Goal: Information Seeking & Learning: Find specific page/section

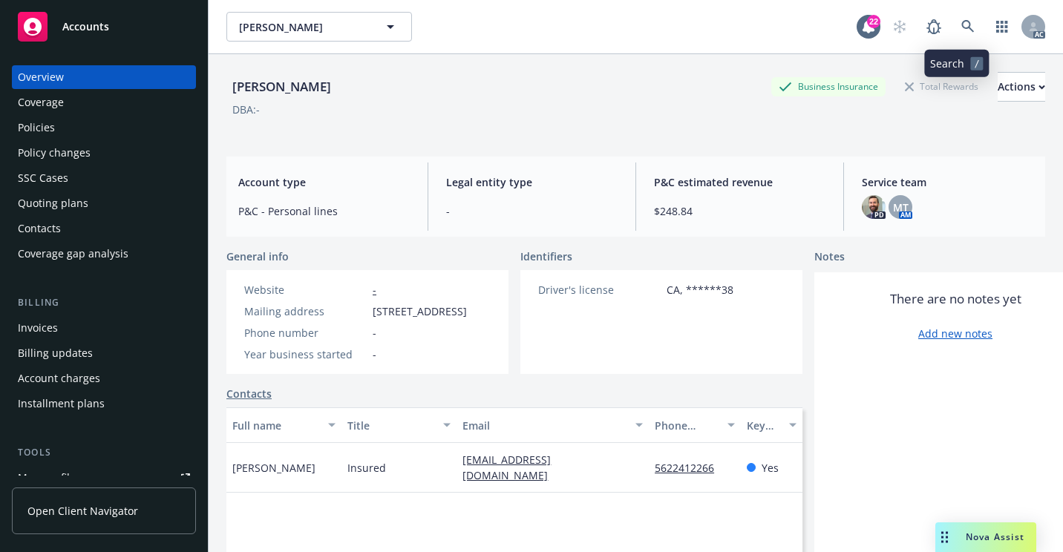
click at [961, 31] on icon at bounding box center [967, 26] width 13 height 13
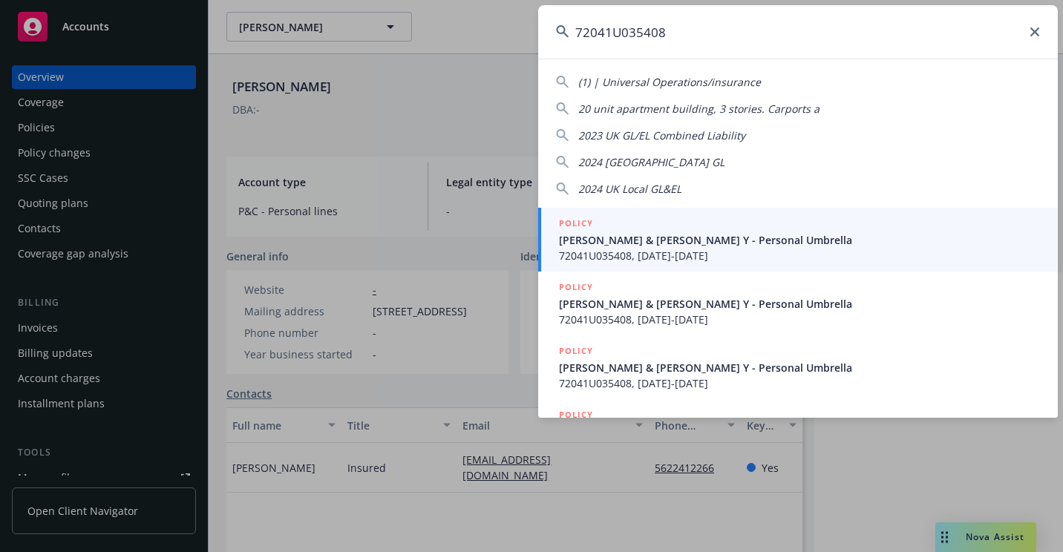
type input "72041U035408"
drag, startPoint x: 615, startPoint y: 227, endPoint x: 495, endPoint y: 282, distance: 131.6
click at [613, 229] on div "POLICY" at bounding box center [799, 224] width 481 height 16
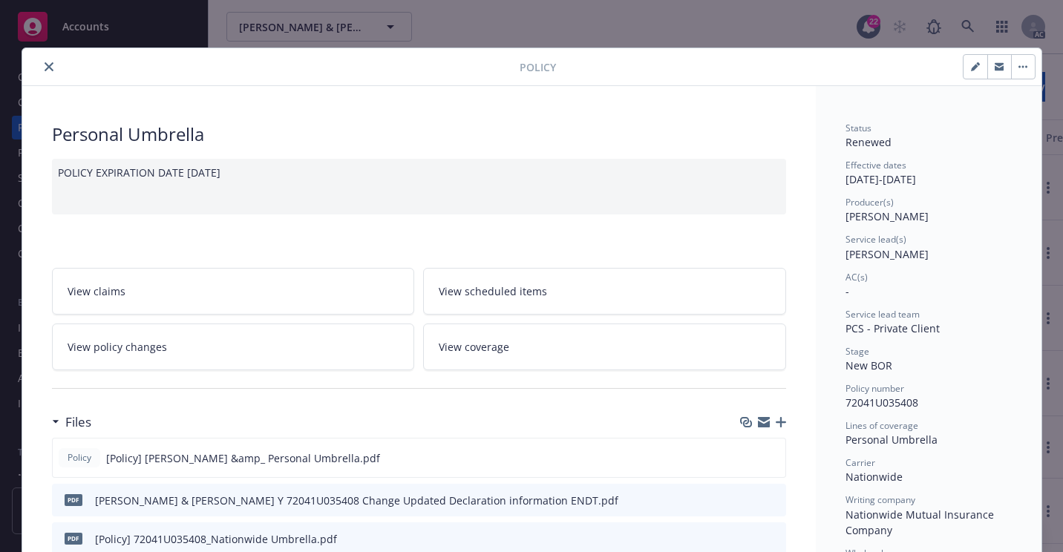
click at [50, 66] on button "close" at bounding box center [49, 67] width 18 height 18
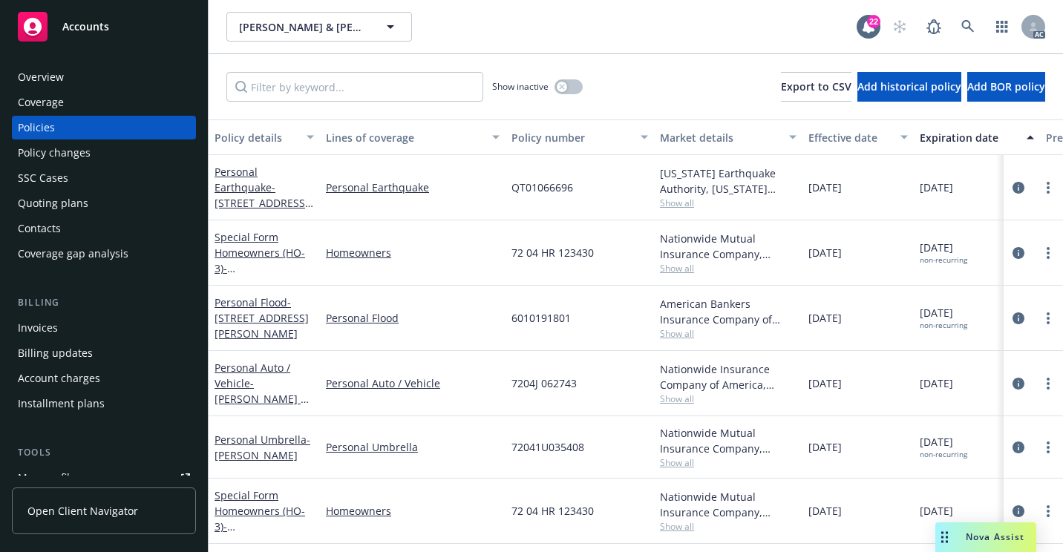
click at [62, 78] on div "Overview" at bounding box center [41, 77] width 46 height 24
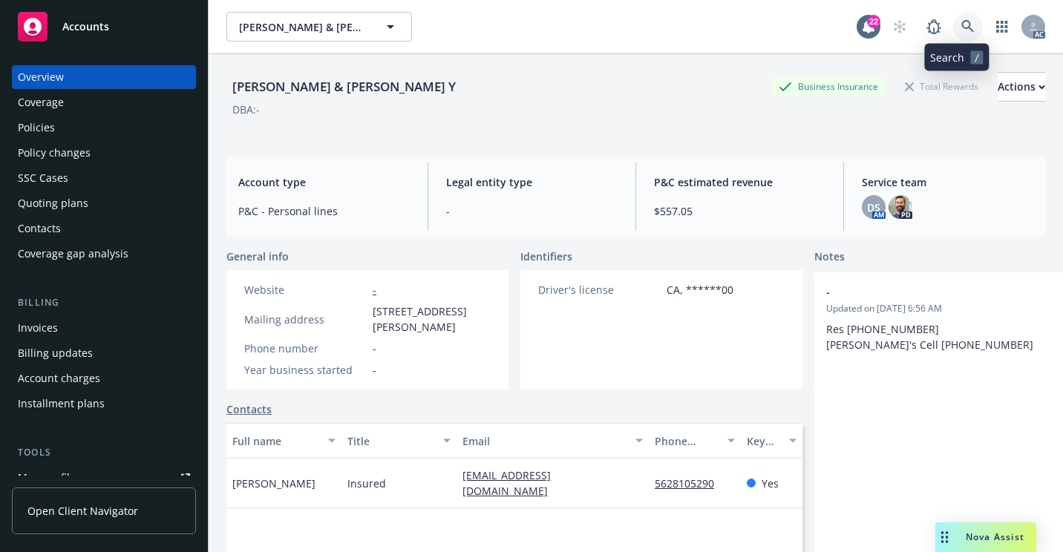
click at [961, 28] on icon at bounding box center [967, 26] width 13 height 13
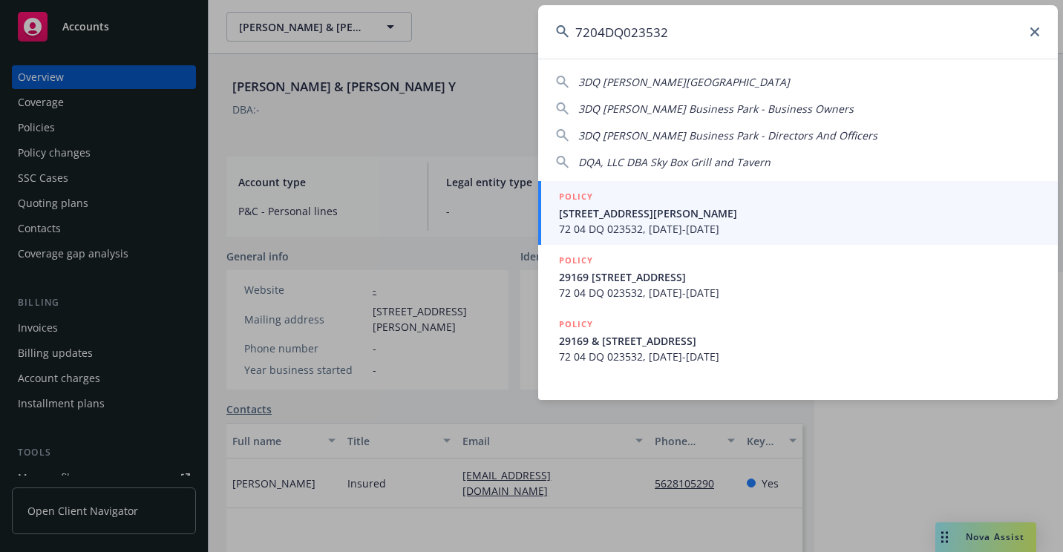
type input "7204DQ023532"
drag, startPoint x: 578, startPoint y: 210, endPoint x: 565, endPoint y: 229, distance: 22.4
click at [578, 210] on span "[STREET_ADDRESS][PERSON_NAME]" at bounding box center [799, 214] width 481 height 16
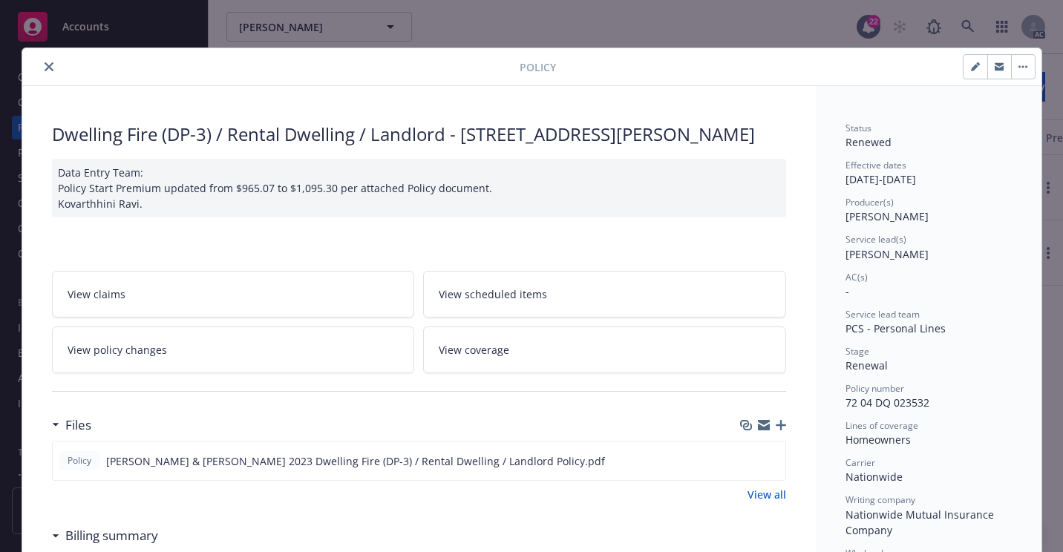
click at [45, 68] on icon "close" at bounding box center [49, 66] width 9 height 9
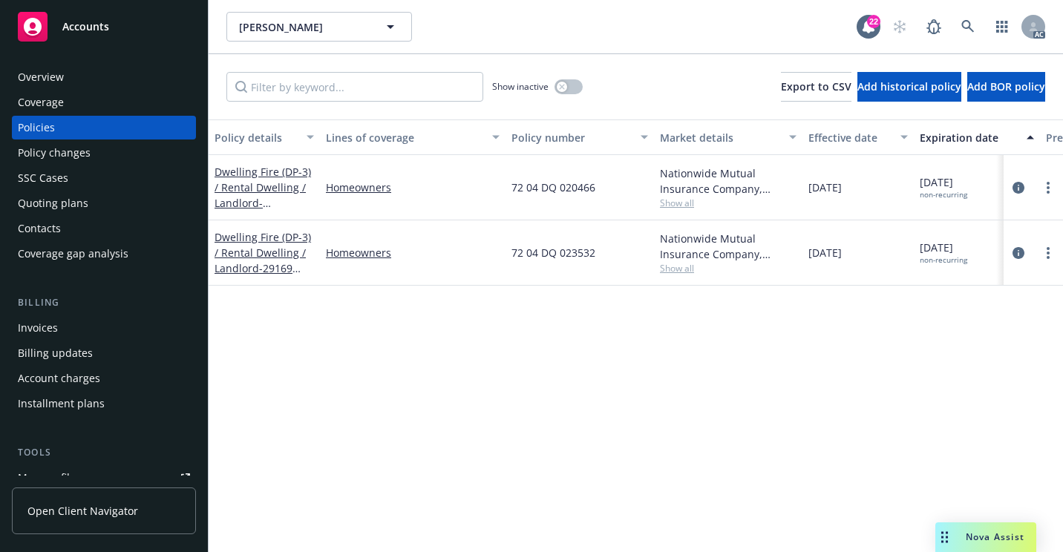
click at [50, 81] on div "Overview" at bounding box center [41, 77] width 46 height 24
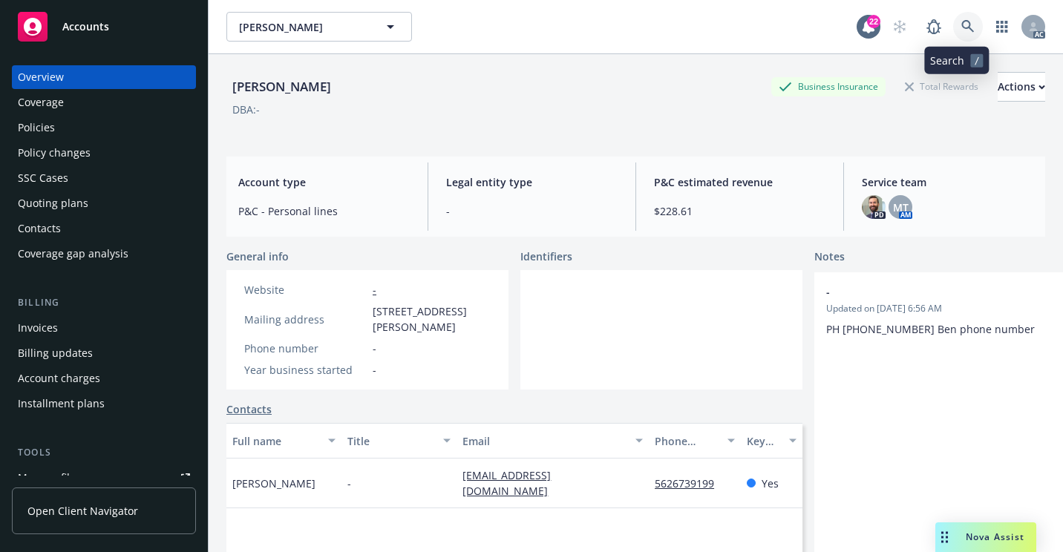
click at [961, 27] on icon at bounding box center [967, 26] width 13 height 13
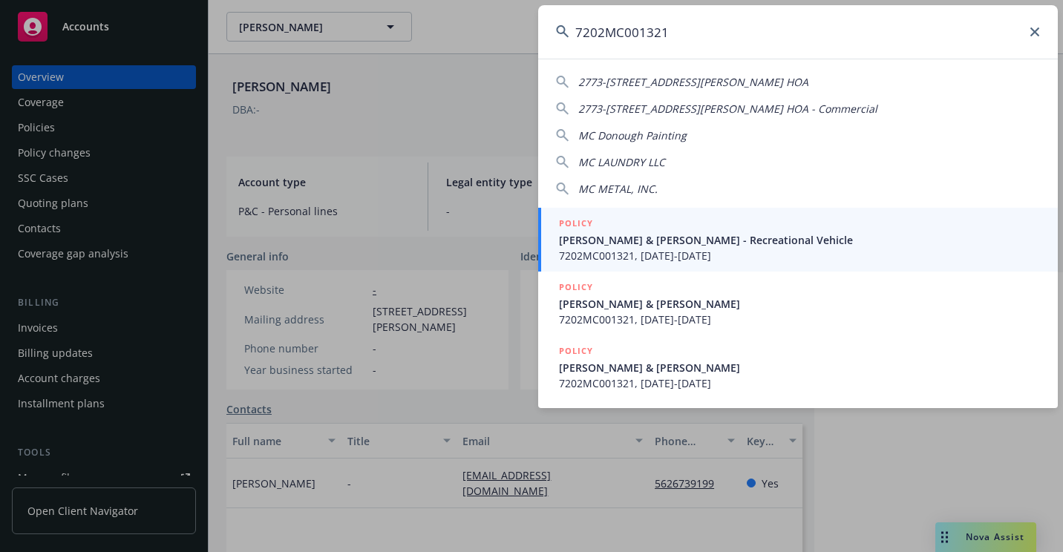
type input "7202MC001321"
click at [628, 242] on span "[PERSON_NAME] & [PERSON_NAME] - Recreational Vehicle" at bounding box center [799, 240] width 481 height 16
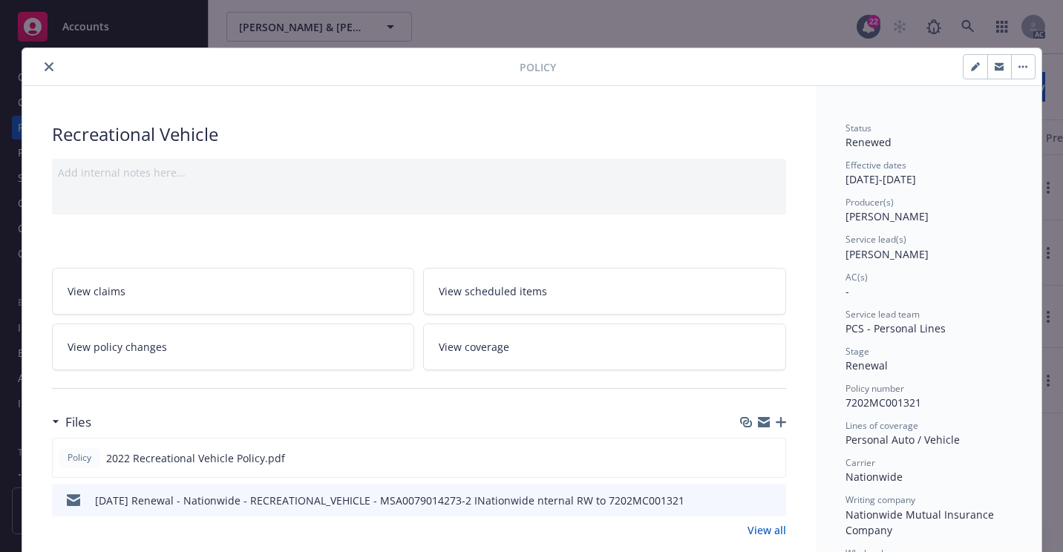
click at [48, 62] on button "close" at bounding box center [49, 67] width 18 height 18
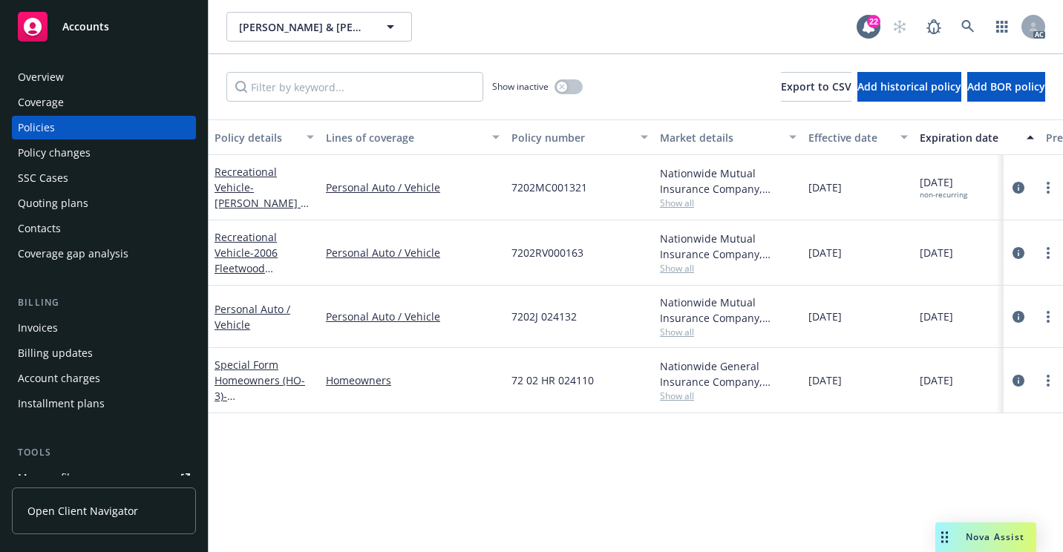
click at [62, 72] on div "Overview" at bounding box center [41, 77] width 46 height 24
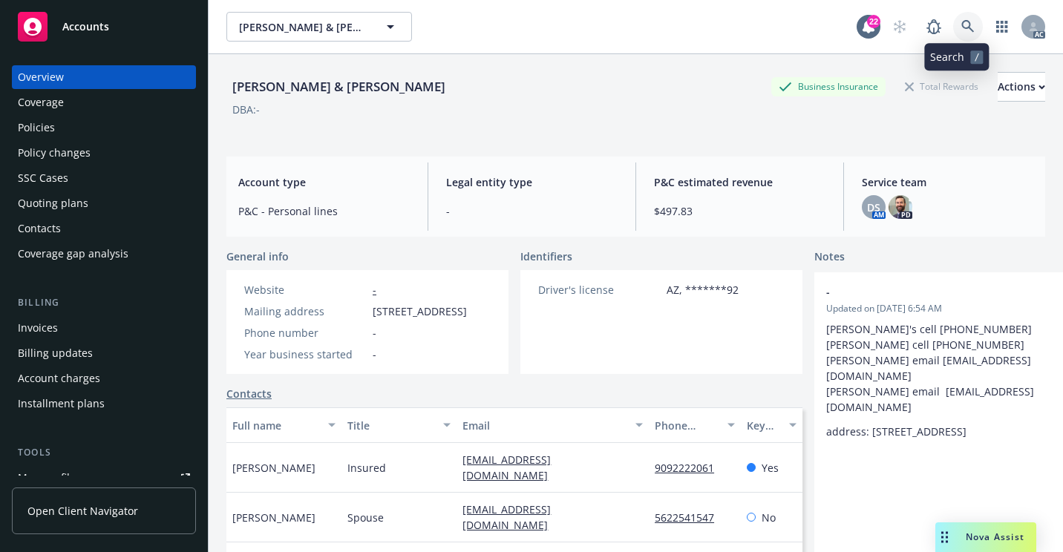
click at [959, 34] on link at bounding box center [968, 27] width 30 height 30
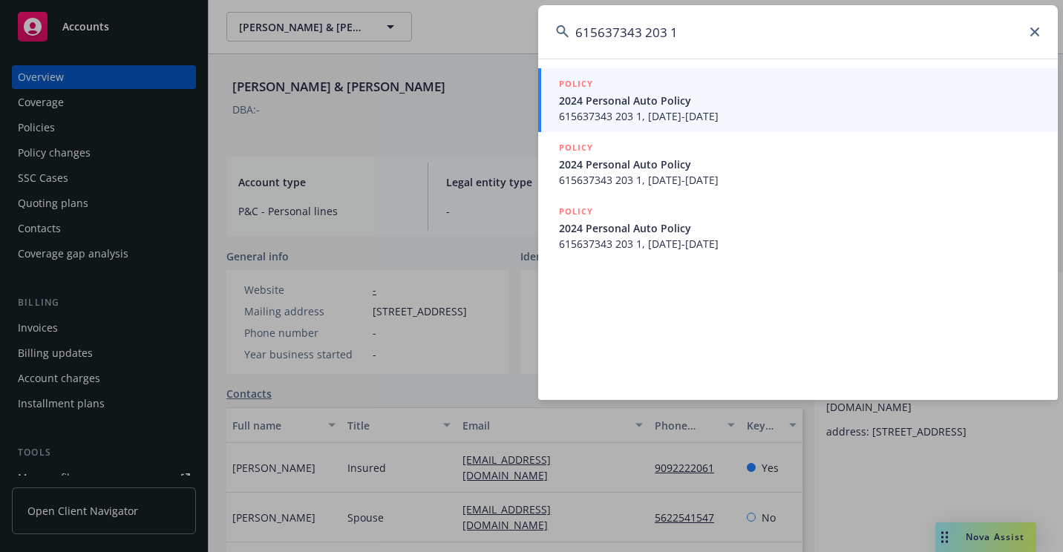
type input "615637343 203 1"
click at [648, 111] on span "615637343 203 1, [DATE]-[DATE]" at bounding box center [799, 116] width 481 height 16
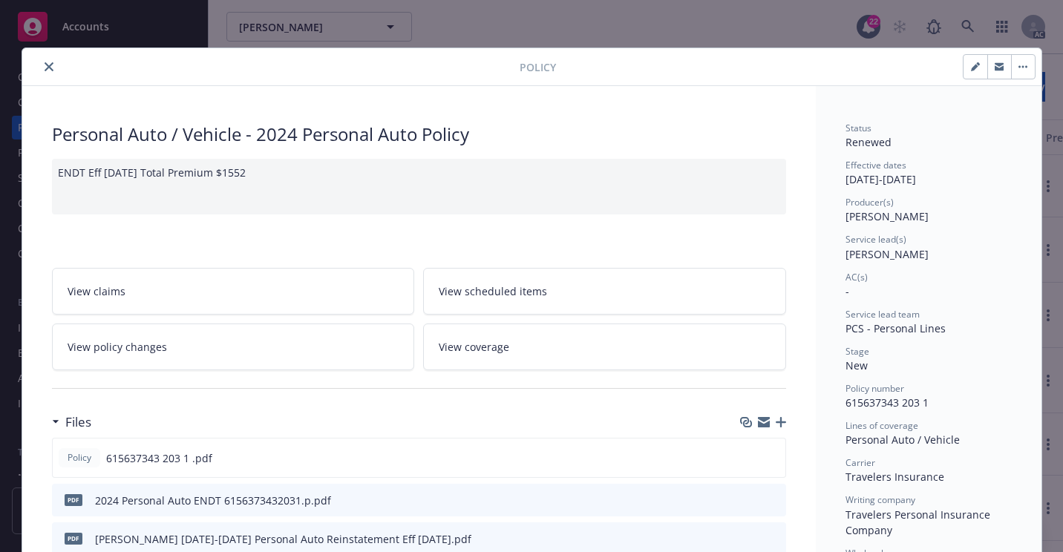
click at [45, 70] on icon "close" at bounding box center [49, 66] width 9 height 9
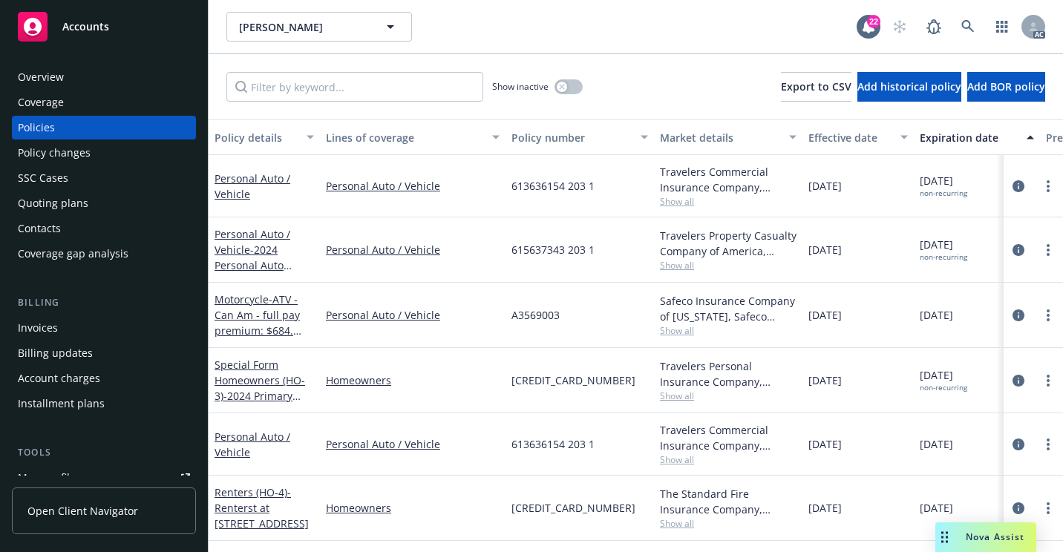
click at [111, 76] on div "Overview" at bounding box center [104, 77] width 172 height 24
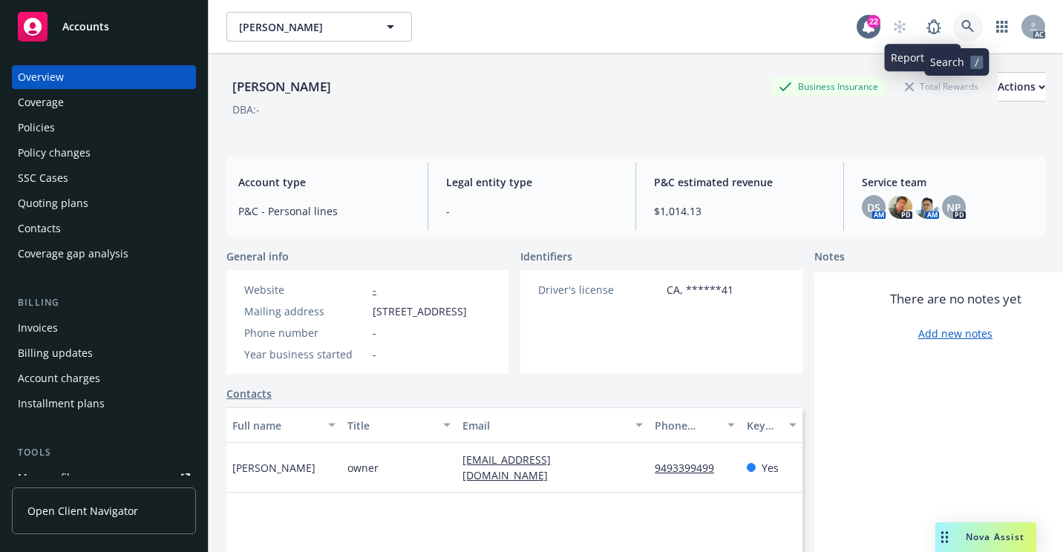
click at [961, 24] on icon at bounding box center [967, 26] width 13 height 13
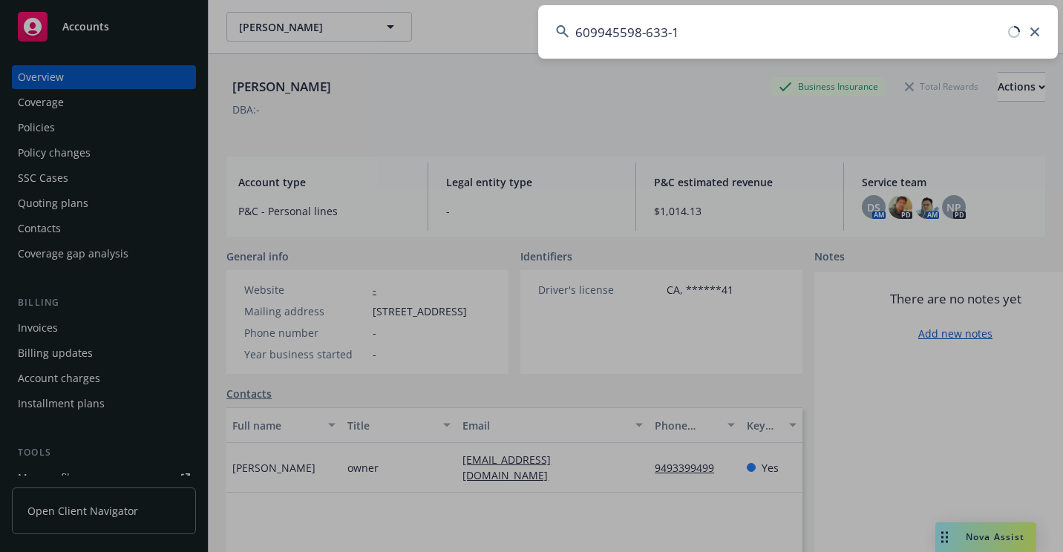
type input "609945598-633-1"
